Goal: Task Accomplishment & Management: Use online tool/utility

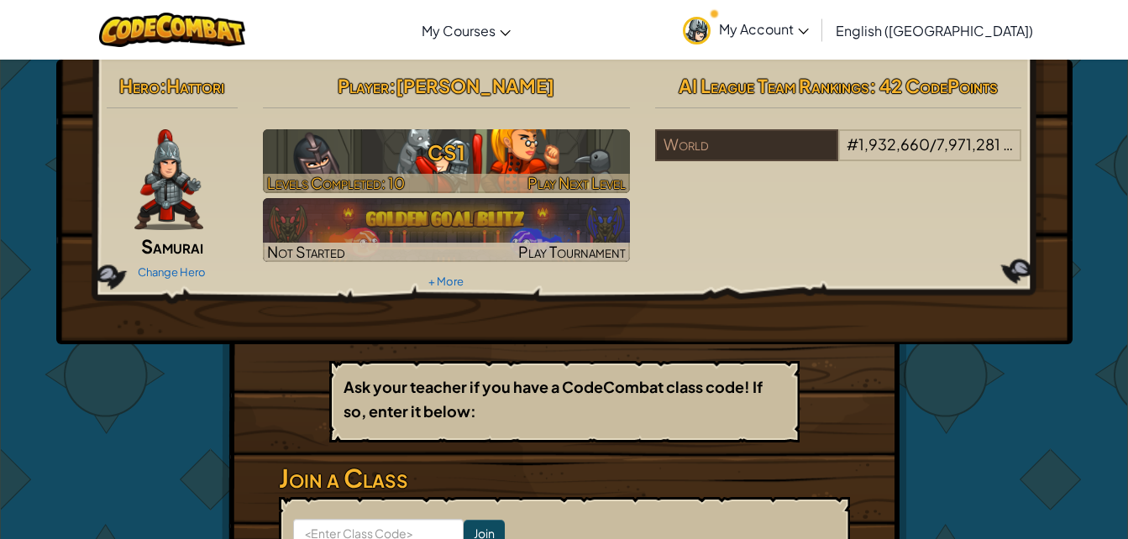
click at [510, 185] on div at bounding box center [446, 183] width 367 height 19
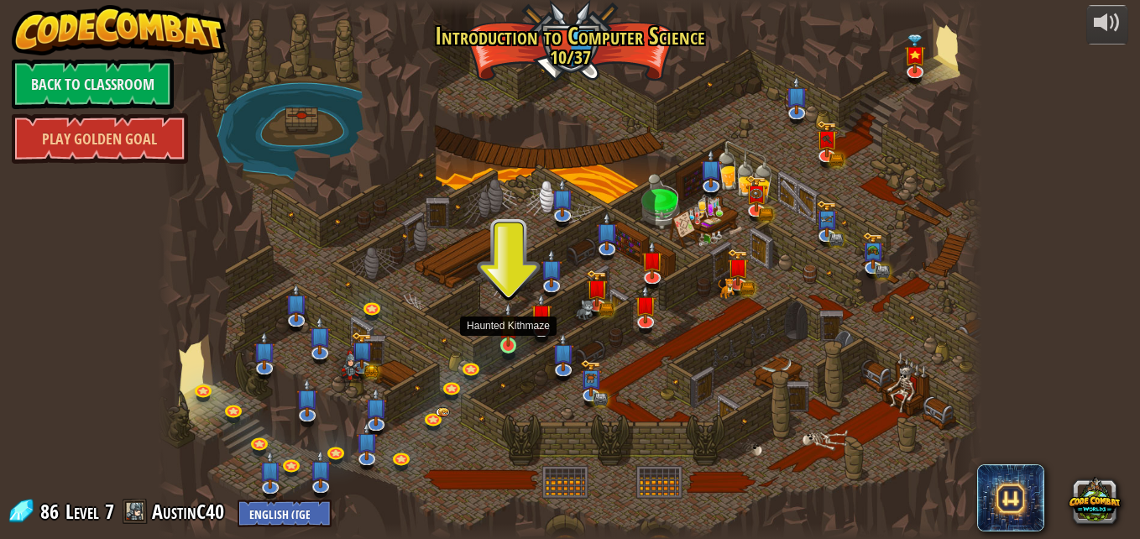
click at [505, 328] on img at bounding box center [508, 324] width 19 height 44
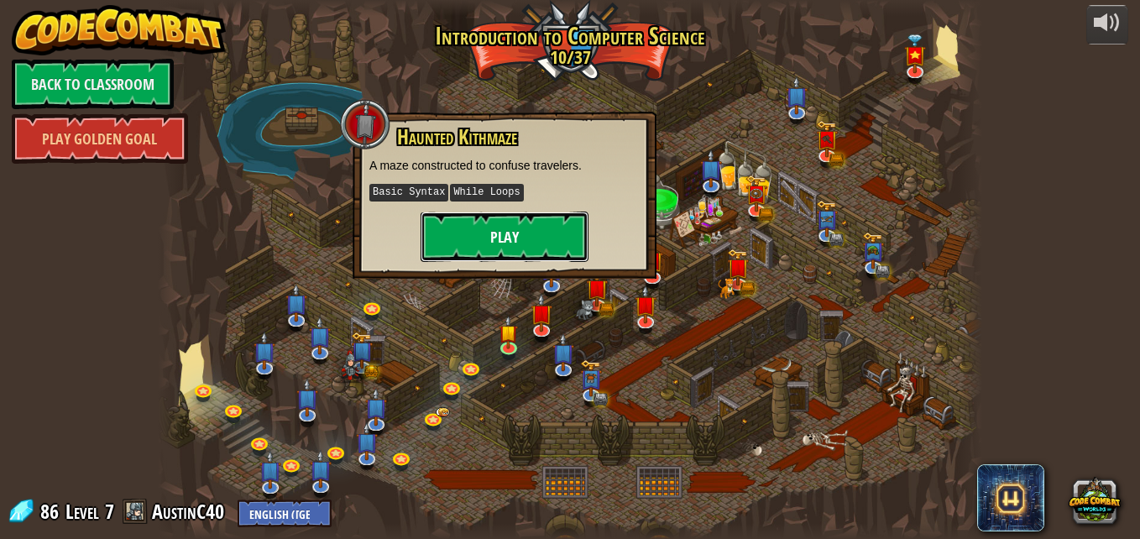
click at [522, 252] on button "Play" at bounding box center [505, 237] width 168 height 50
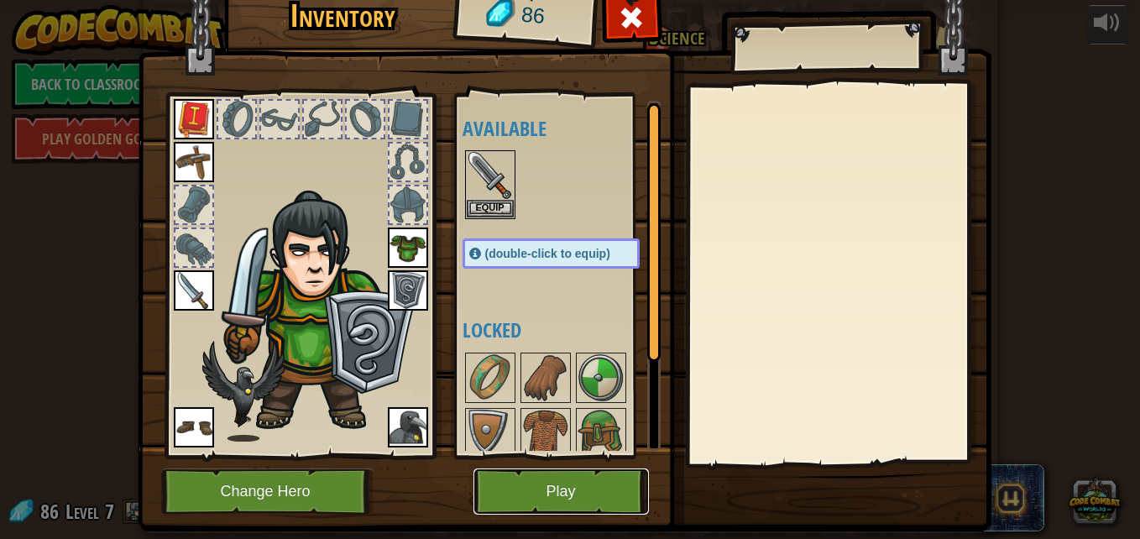
click at [550, 473] on button "Play" at bounding box center [561, 491] width 175 height 46
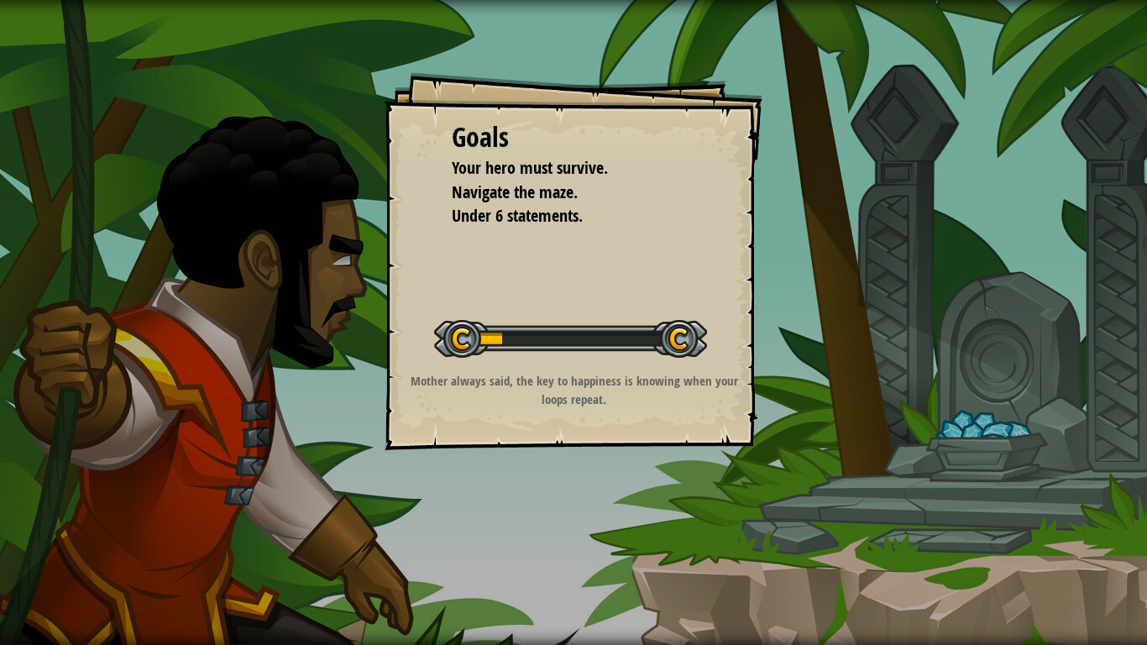
drag, startPoint x: 550, startPoint y: 473, endPoint x: 553, endPoint y: 535, distance: 62.2
click at [553, 535] on div "Goals Your hero must survive. Navigate the maze. Under 6 statements. Start Leve…" at bounding box center [573, 322] width 1147 height 645
